Goal: Task Accomplishment & Management: Use online tool/utility

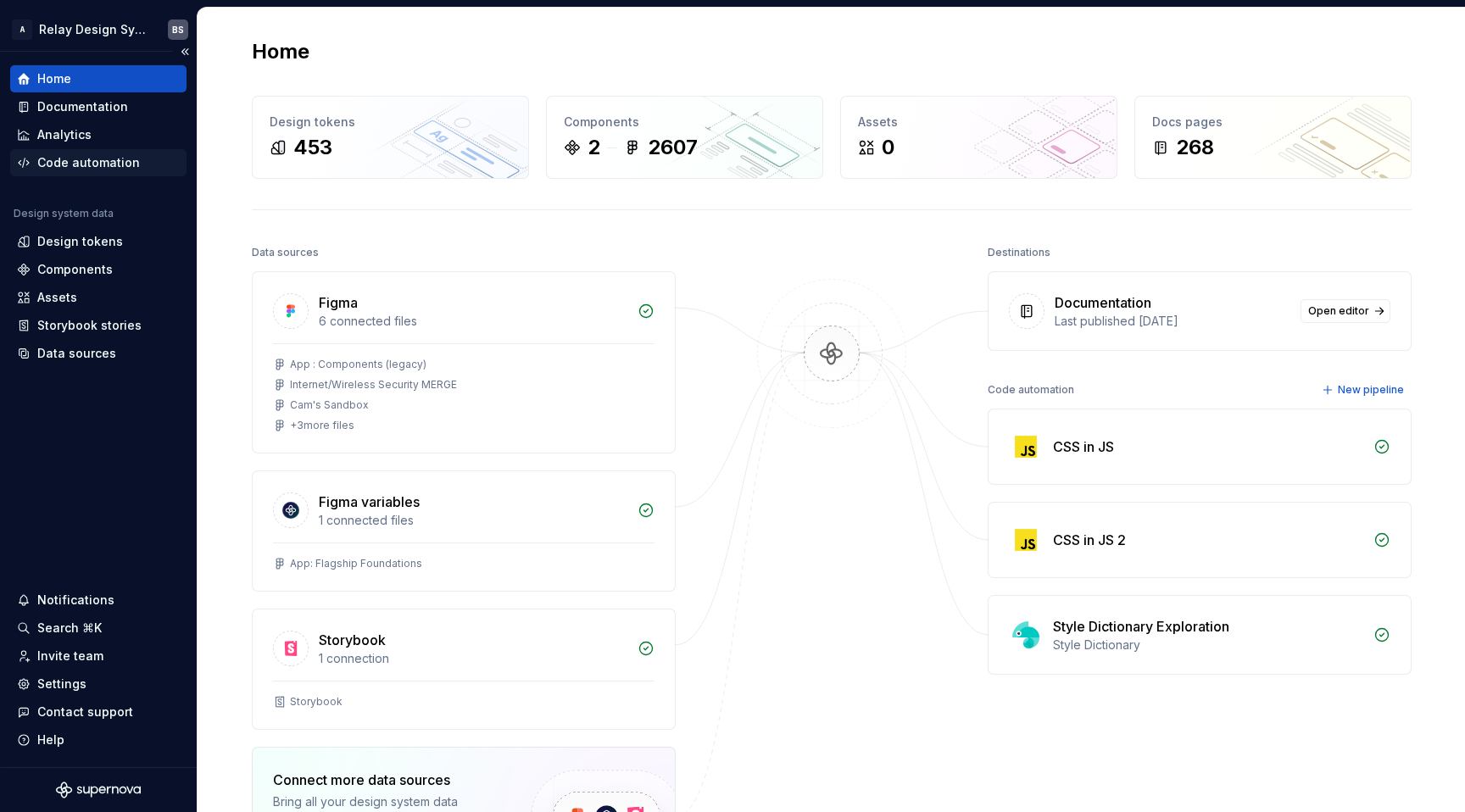
click at [102, 161] on div "Code automation" at bounding box center [88, 162] width 102 height 17
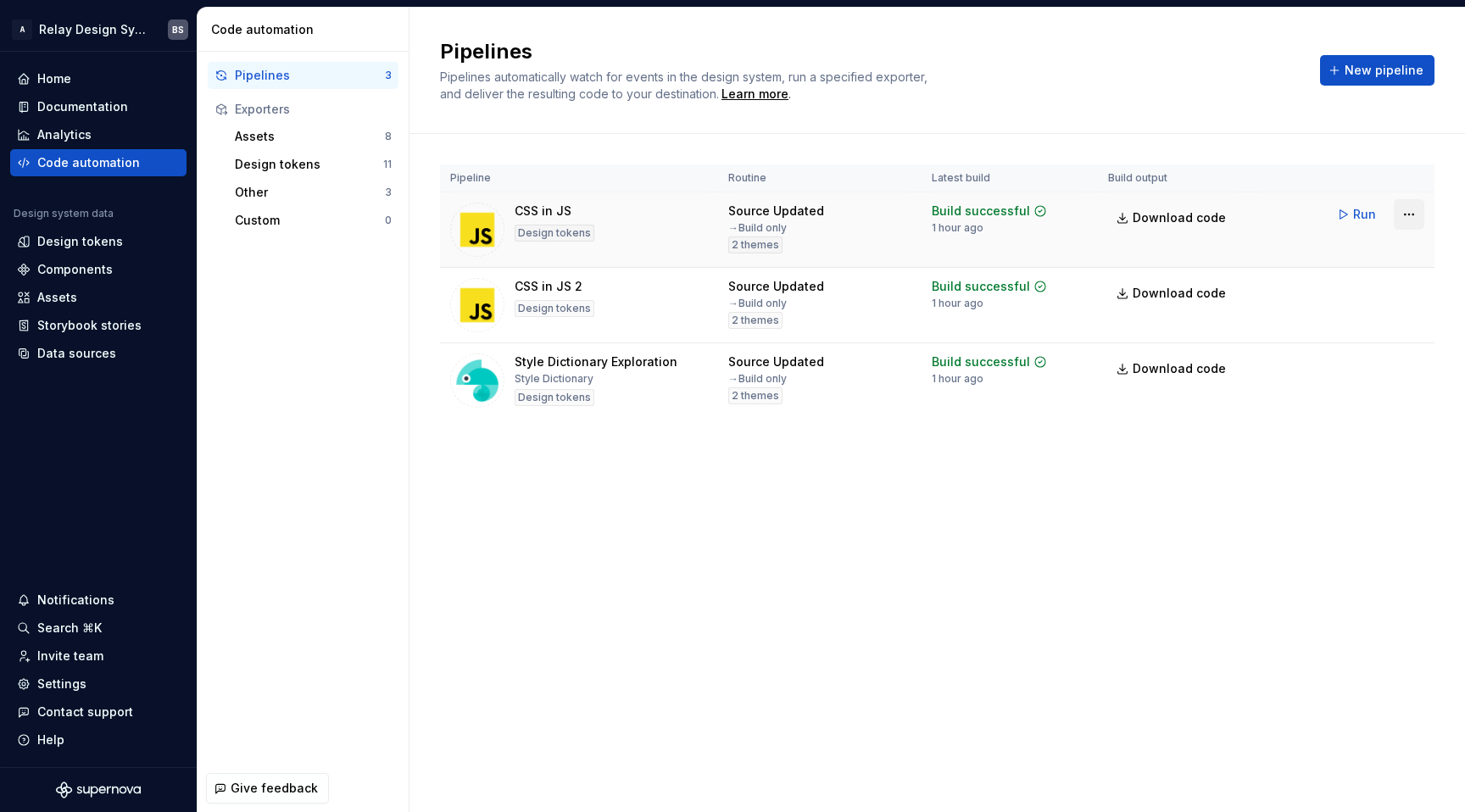
click at [1408, 211] on html "A Relay Design System BS Home Documentation Analytics Code automation Design sy…" at bounding box center [732, 406] width 1465 height 812
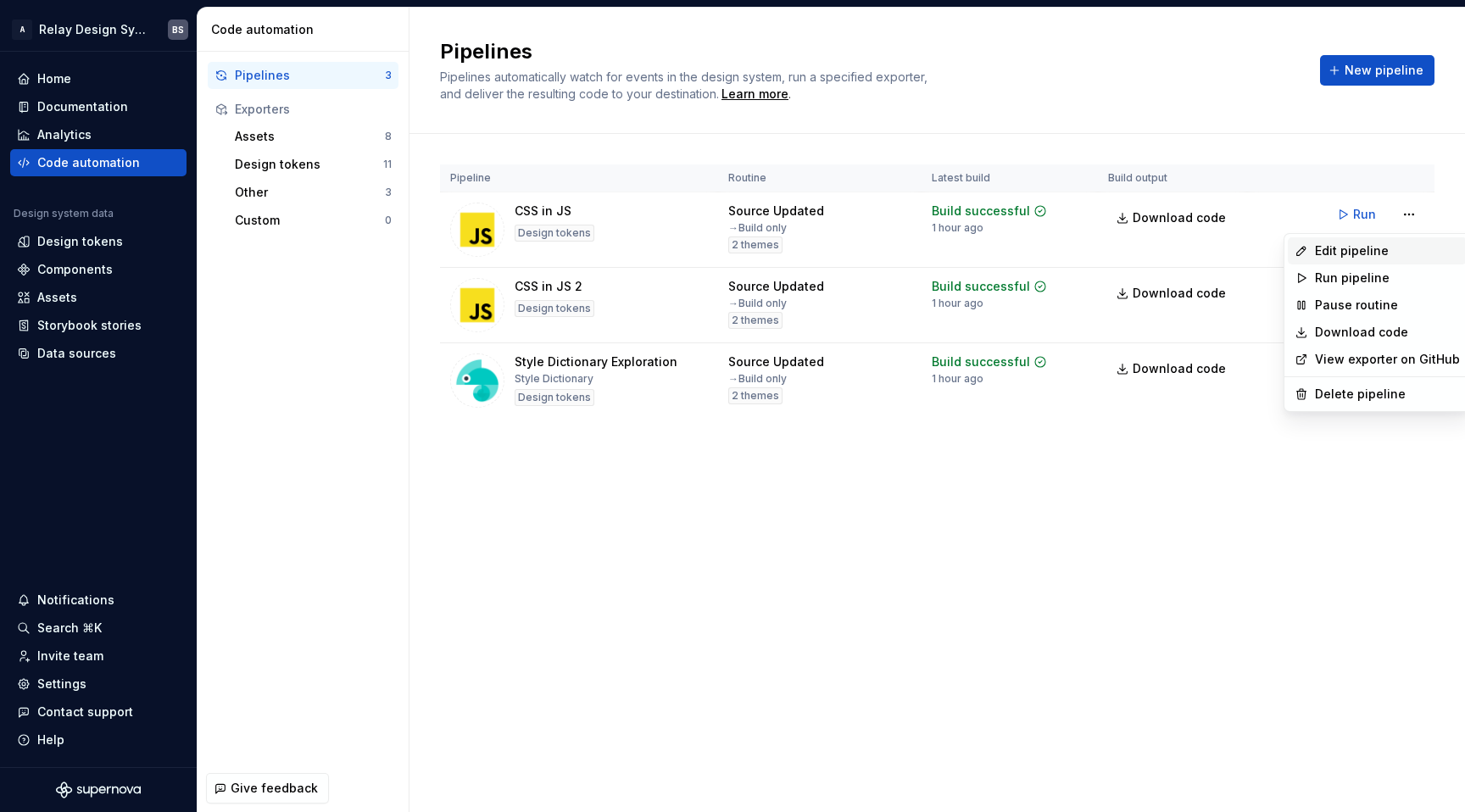
click at [1355, 260] on div "Edit pipeline" at bounding box center [1378, 251] width 179 height 27
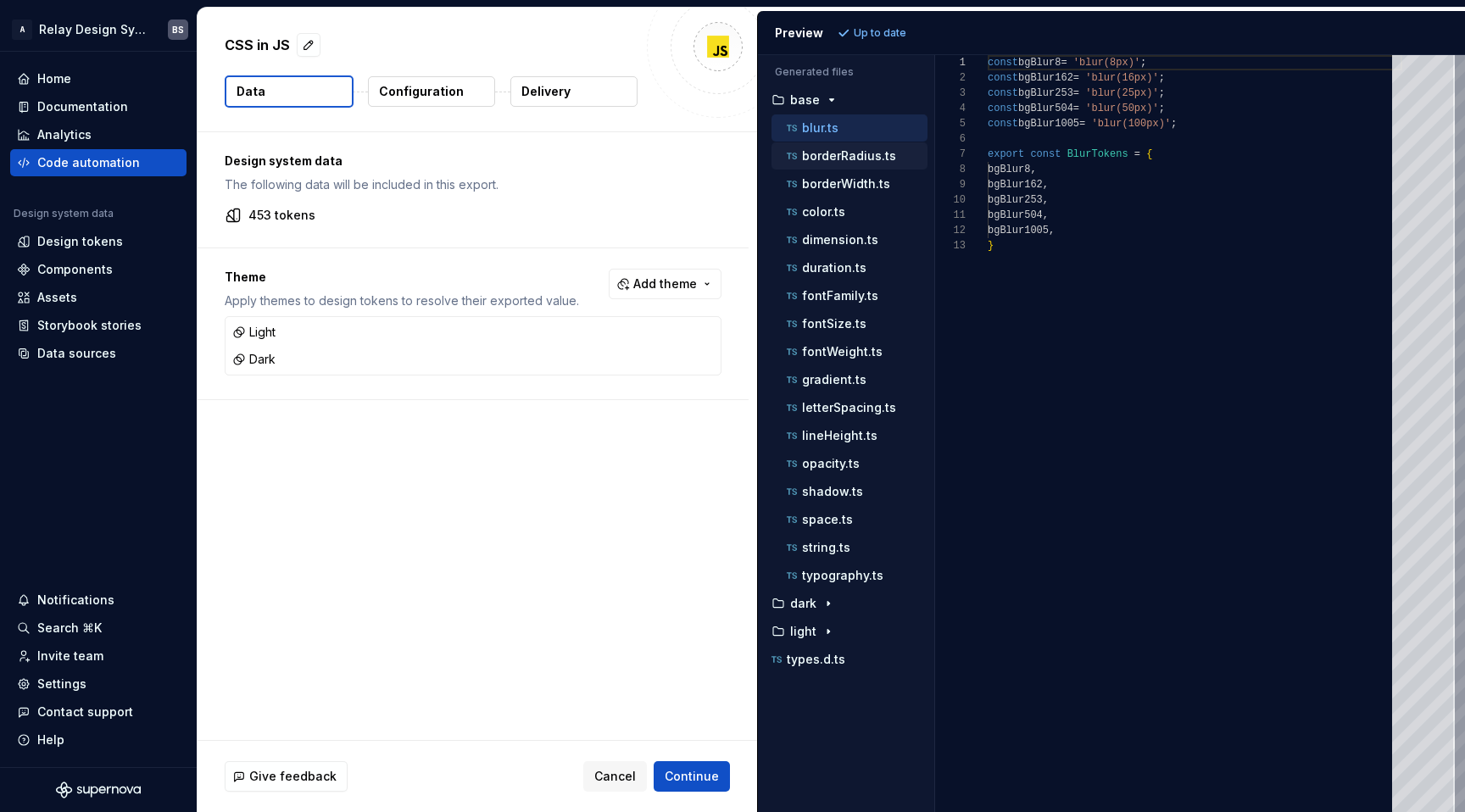
click at [859, 157] on p "borderRadius.ts" at bounding box center [849, 156] width 94 height 14
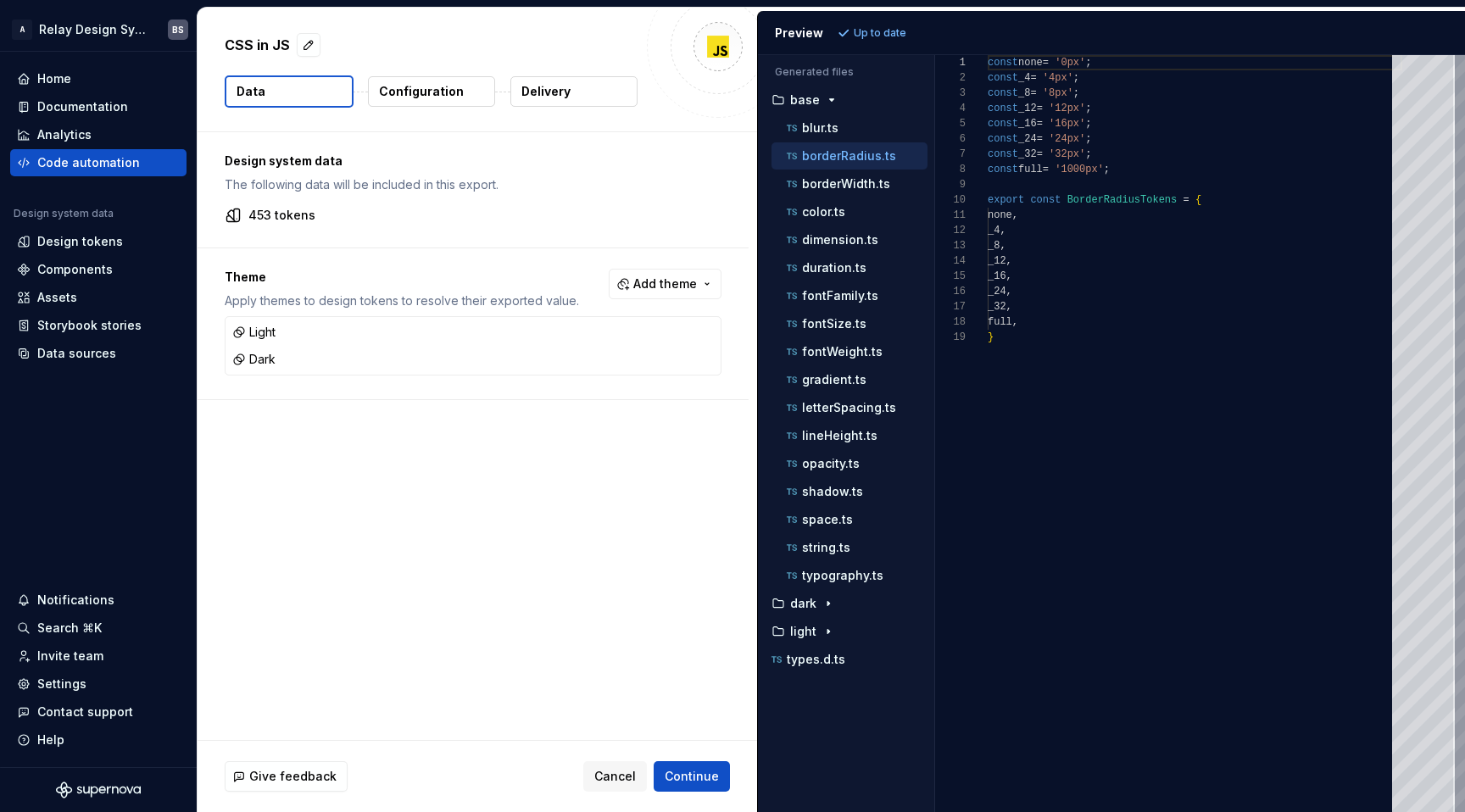
scroll to position [76, 36]
click at [1090, 296] on div "const none = '0px' ; const _4 = '4px' ; const _8 = '8px' ; const _12 = '12px' ;…" at bounding box center [1195, 434] width 415 height 757
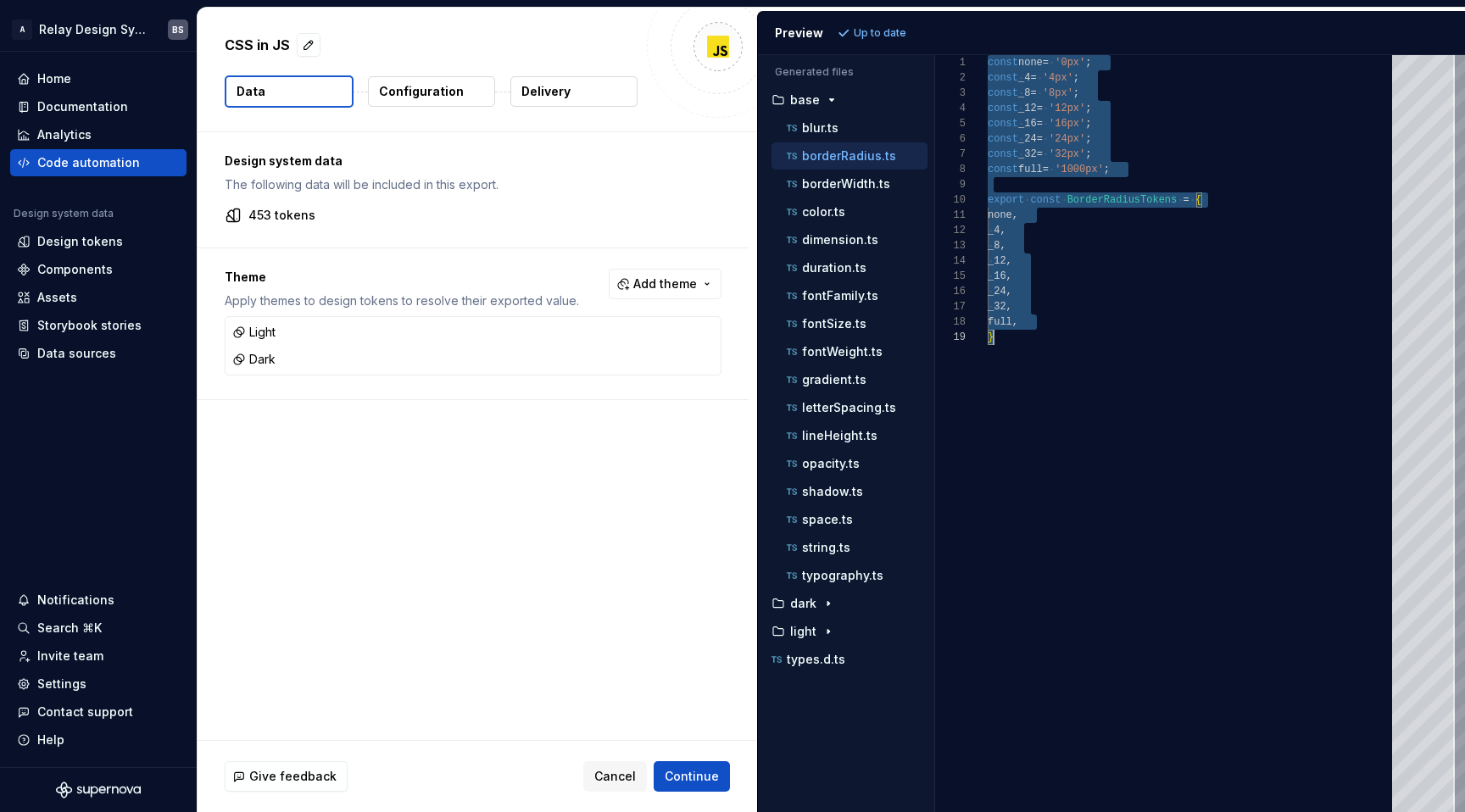
scroll to position [0, 6]
type textarea "***** ***** ***** ****** ****** ****** ****** ******* *"
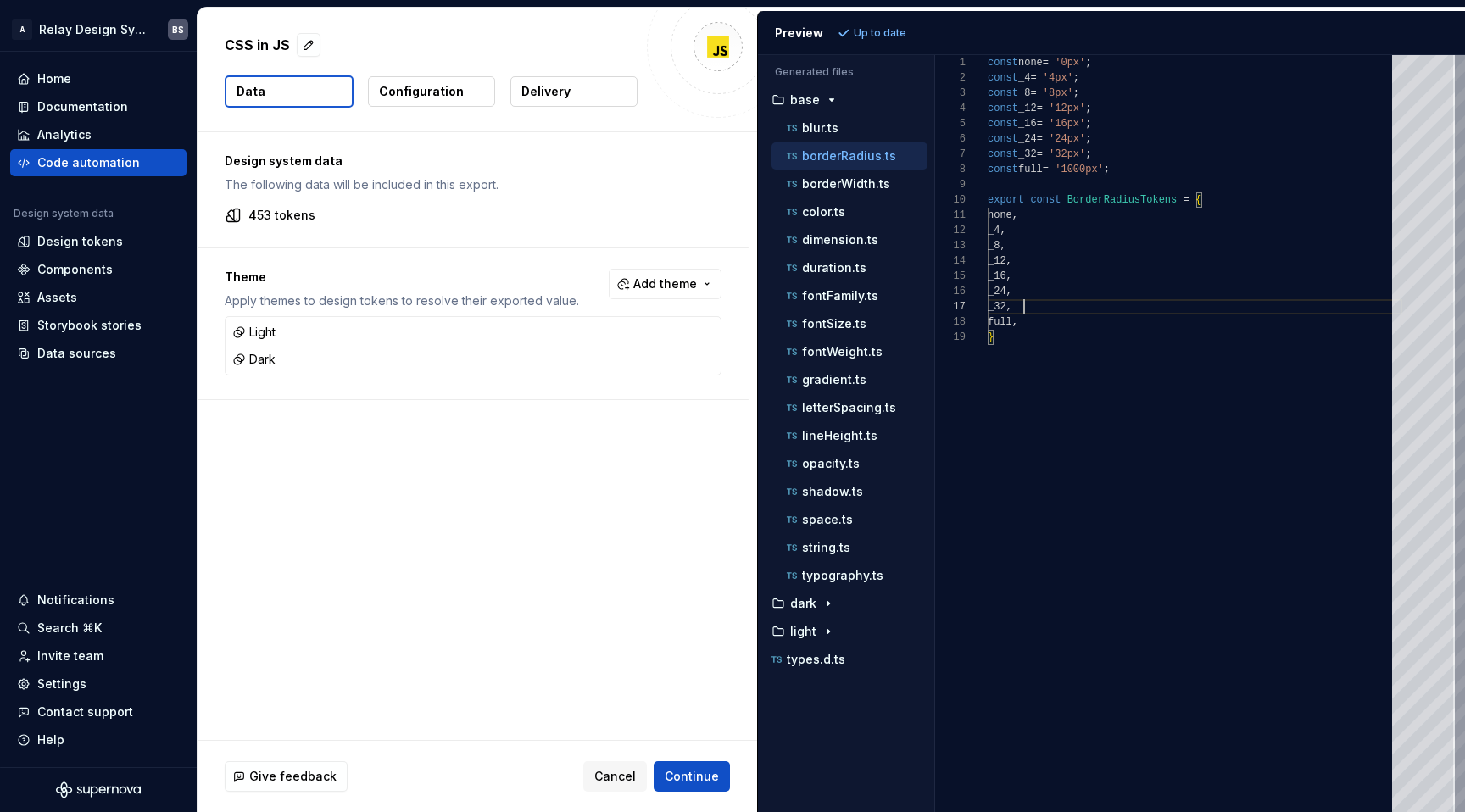
scroll to position [91, 36]
click at [1102, 308] on div "const none = '0px' ; const _4 = '4px' ; const _8 = '8px' ; const _12 = '12px' ;…" at bounding box center [1195, 434] width 415 height 757
